Goal: Find contact information

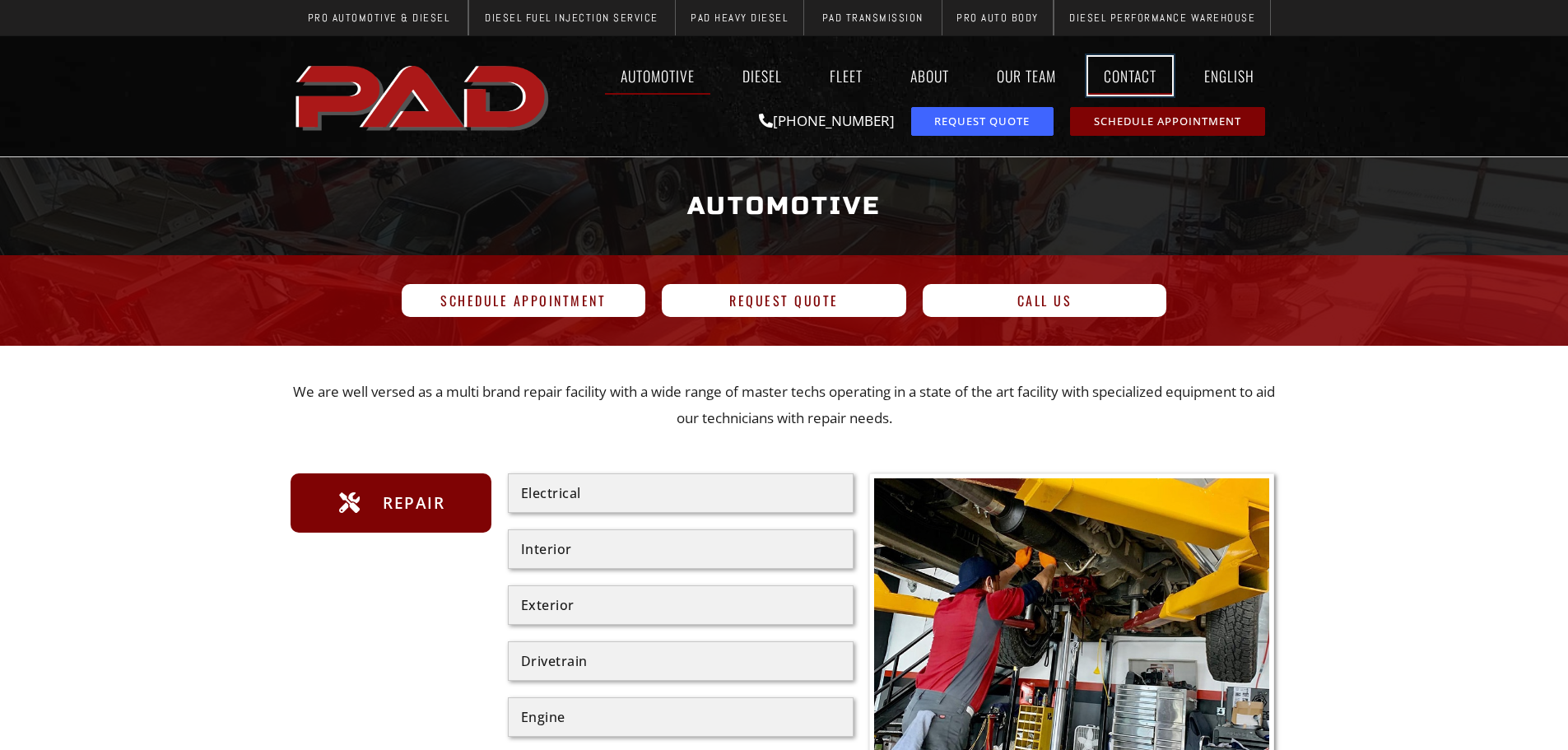
click at [1131, 83] on link "Contact" at bounding box center [1130, 76] width 84 height 38
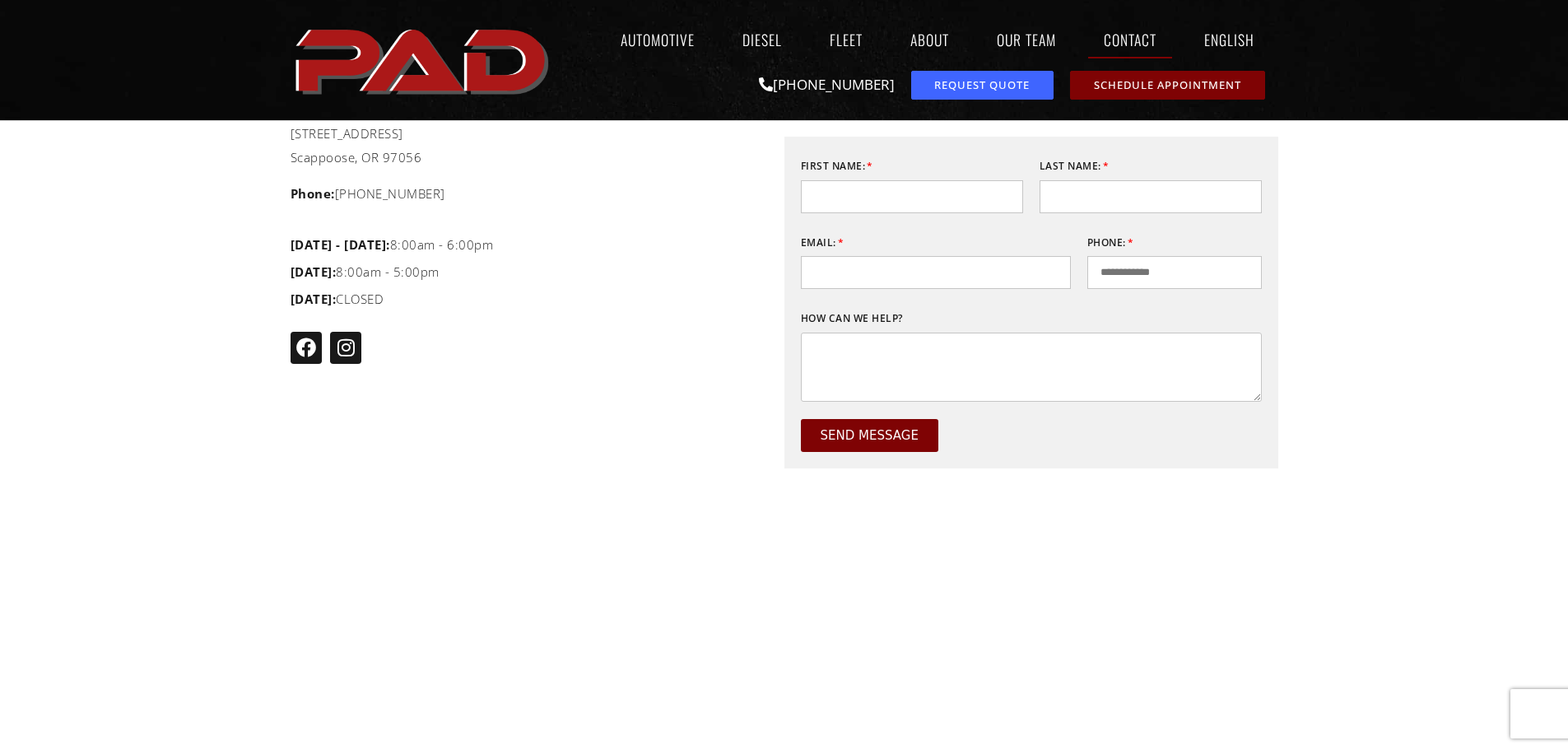
scroll to position [577, 0]
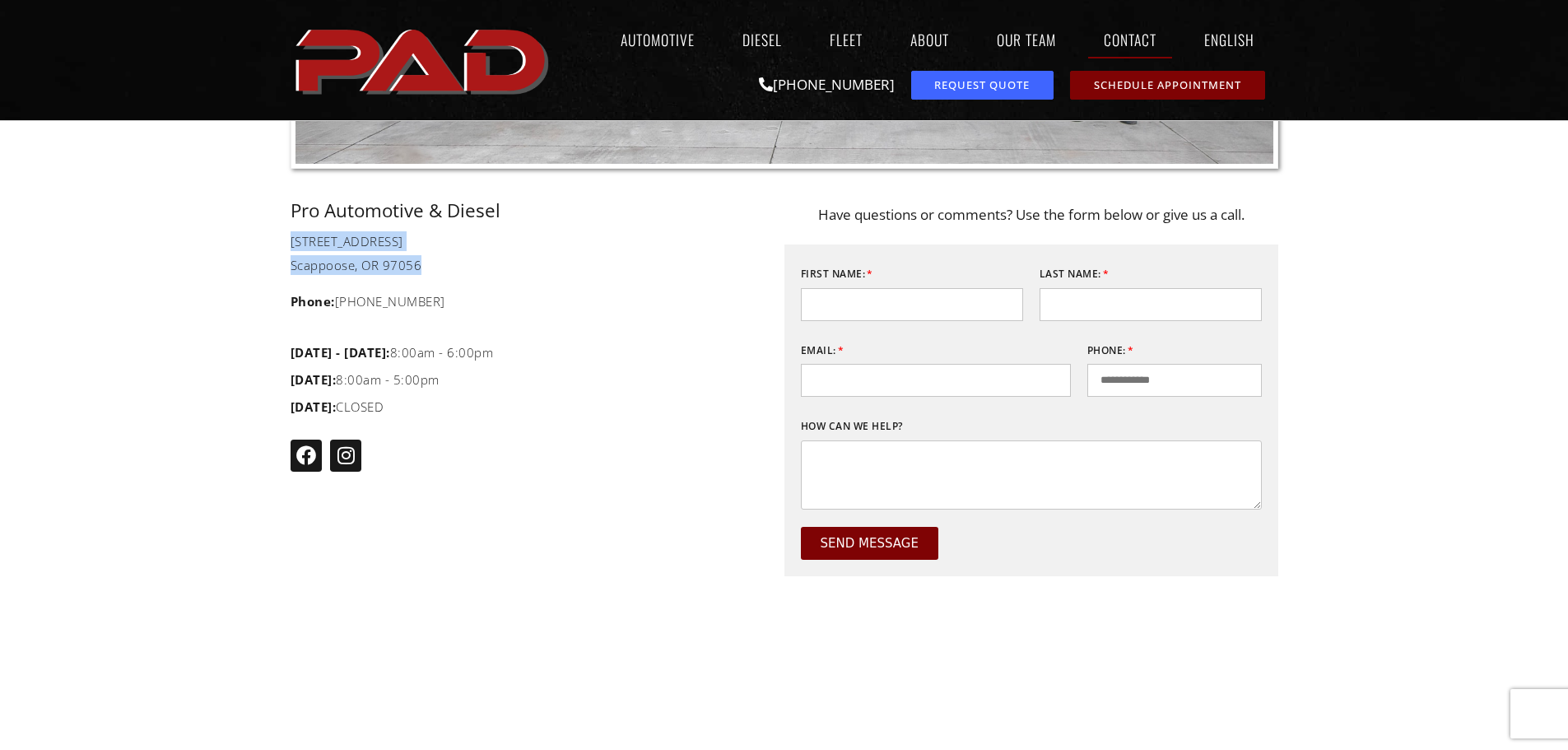
drag, startPoint x: 447, startPoint y: 269, endPoint x: 272, endPoint y: 248, distance: 176.3
click at [272, 248] on section "Pro Automotive & Diesel 50038 Columbia River Hwy Scappoose, OR 97056 Phone: (97…" at bounding box center [784, 532] width 1568 height 661
copy ul "50038 Columbia River Hwy Scappoose, OR 97056"
